Goal: Use online tool/utility

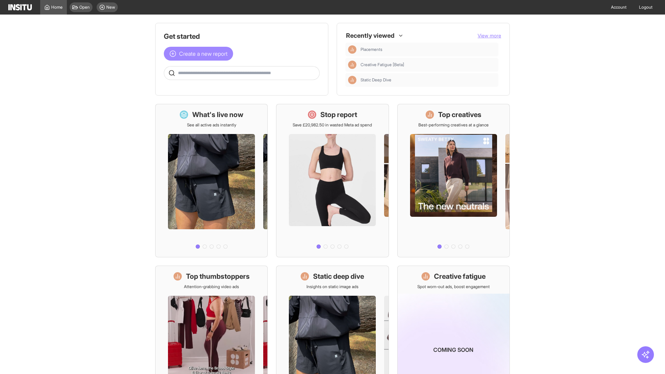
click at [200, 50] on span "Create a new report" at bounding box center [203, 54] width 49 height 8
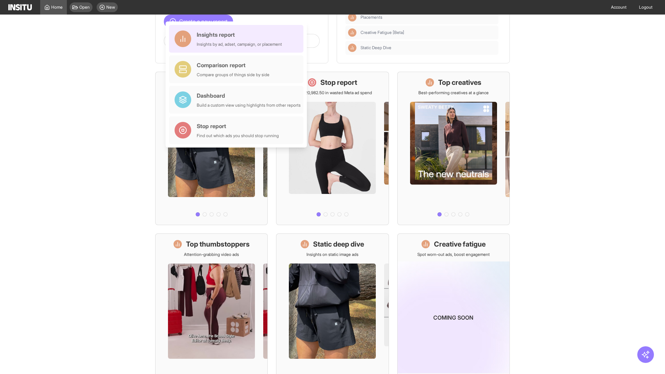
click at [238, 39] on div "Insights report Insights by ad, adset, campaign, or placement" at bounding box center [239, 38] width 85 height 17
